Goal: Transaction & Acquisition: Subscribe to service/newsletter

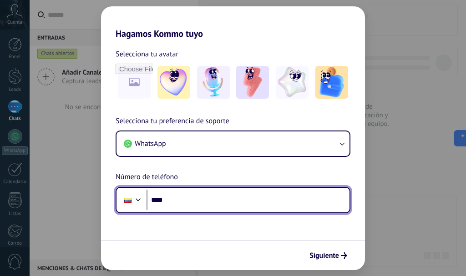
click at [188, 200] on input "****" at bounding box center [248, 200] width 203 height 21
type input "**********"
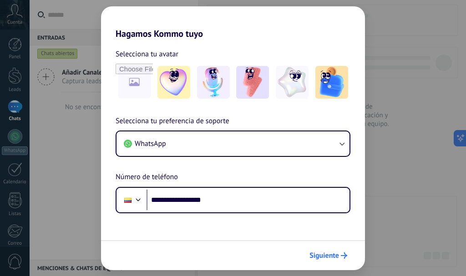
click at [320, 254] on span "Siguiente" at bounding box center [325, 256] width 30 height 6
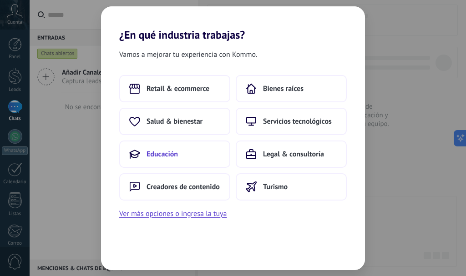
click at [185, 148] on button "Educación" at bounding box center [174, 154] width 111 height 27
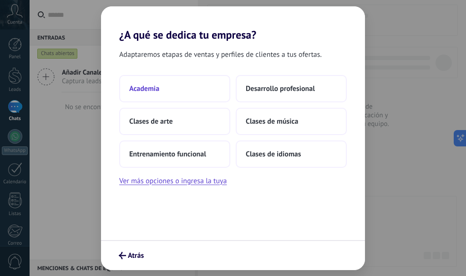
click at [186, 88] on button "Academia" at bounding box center [174, 88] width 111 height 27
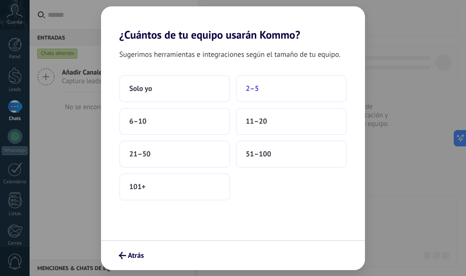
click at [242, 92] on button "2–5" at bounding box center [291, 88] width 111 height 27
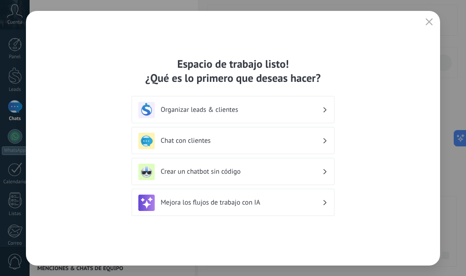
click at [234, 168] on h3 "Crear un chatbot sin código" at bounding box center [242, 172] width 162 height 9
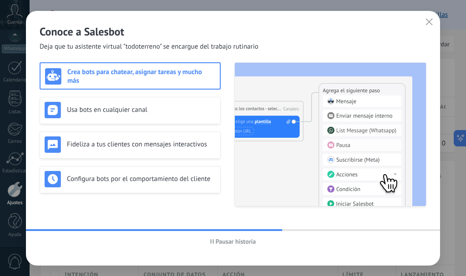
click at [164, 74] on h3 "Crea bots para chatear, asignar tareas y mucho más" at bounding box center [141, 76] width 148 height 17
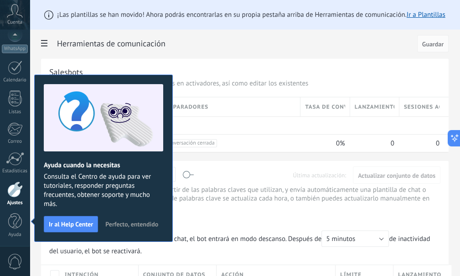
click at [132, 221] on span "Perfecto, entendido" at bounding box center [131, 224] width 53 height 6
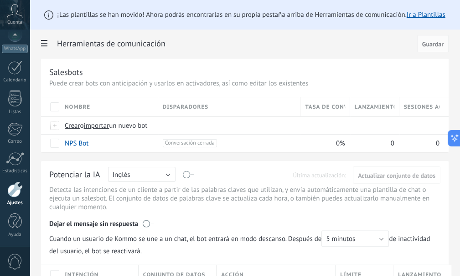
click at [87, 107] on span "Nombre" at bounding box center [78, 107] width 26 height 9
click at [138, 171] on button "Inglés" at bounding box center [141, 174] width 67 height 15
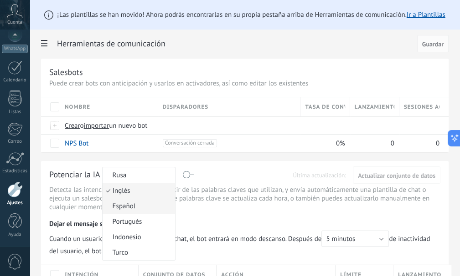
click at [134, 205] on span "Español" at bounding box center [137, 206] width 70 height 9
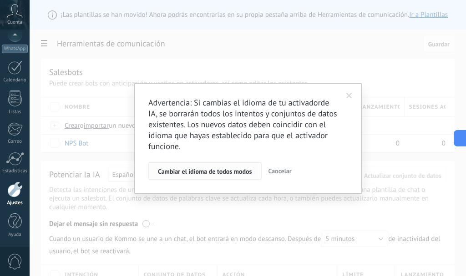
click at [208, 172] on span "Cambiar el idioma de todos modos" at bounding box center [205, 172] width 94 height 6
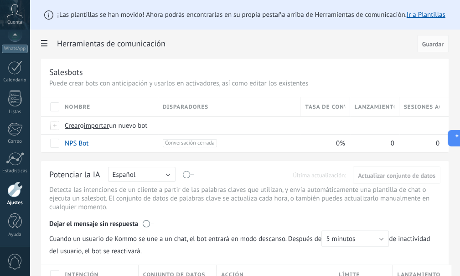
click at [78, 107] on span "Nombre" at bounding box center [78, 107] width 26 height 9
click at [79, 107] on span "Nombre" at bounding box center [78, 107] width 26 height 9
click at [433, 16] on link "Ir a Plantillas" at bounding box center [425, 14] width 39 height 9
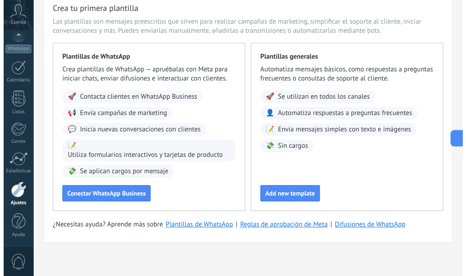
scroll to position [40, 0]
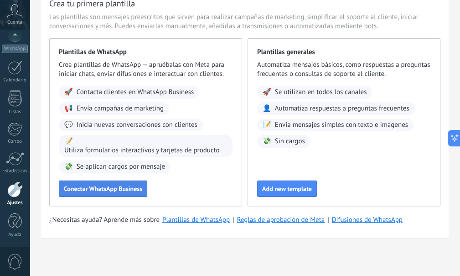
click at [106, 195] on button "Conectar WhatsApp Business" at bounding box center [103, 189] width 88 height 16
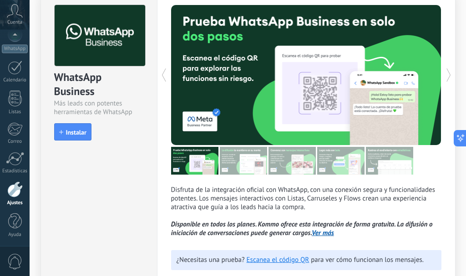
scroll to position [0, 0]
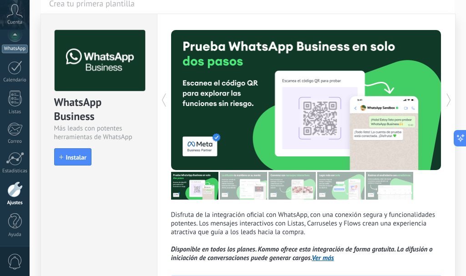
click at [18, 45] on div "WhatsApp" at bounding box center [15, 49] width 26 height 9
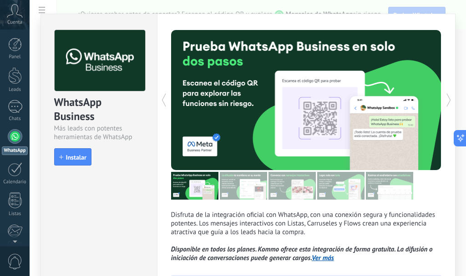
click at [160, 98] on icon at bounding box center [163, 100] width 9 height 18
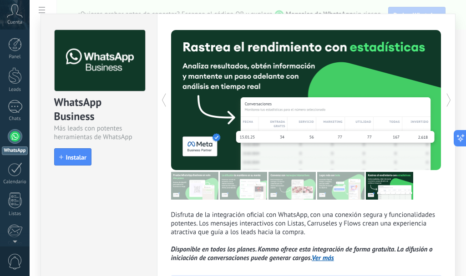
click at [160, 103] on icon at bounding box center [163, 100] width 9 height 18
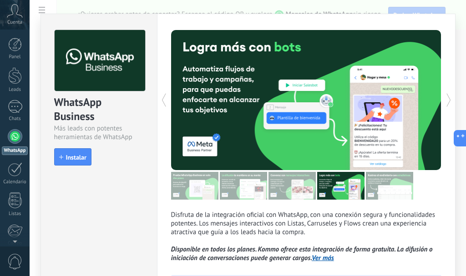
click at [161, 103] on icon at bounding box center [163, 100] width 9 height 18
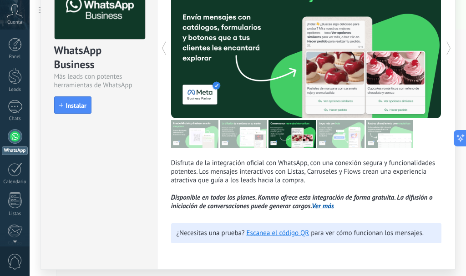
scroll to position [80, 0]
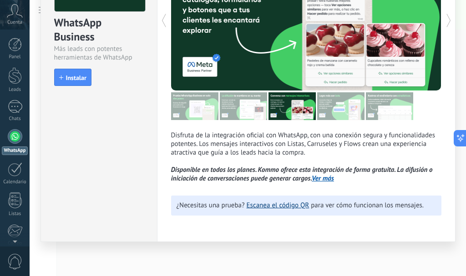
click at [289, 207] on link "Escanea el código QR" at bounding box center [278, 205] width 63 height 9
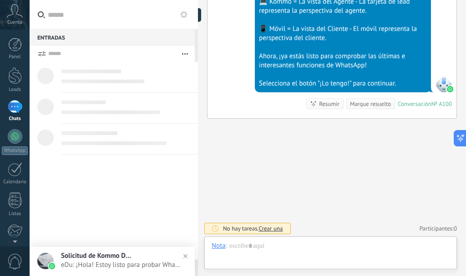
scroll to position [13, 0]
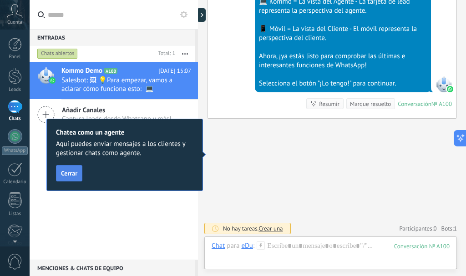
click at [75, 173] on span "Cerrar" at bounding box center [69, 173] width 16 height 6
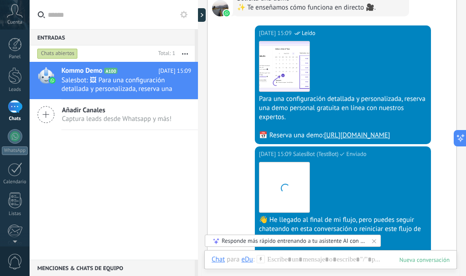
scroll to position [825, 0]
